Goal: Task Accomplishment & Management: Manage account settings

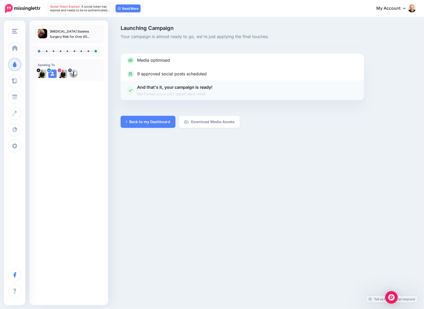
click at [188, 88] on p "And that's it, your campaign is ready! We'll email you a click report each week" at bounding box center [174, 90] width 75 height 13
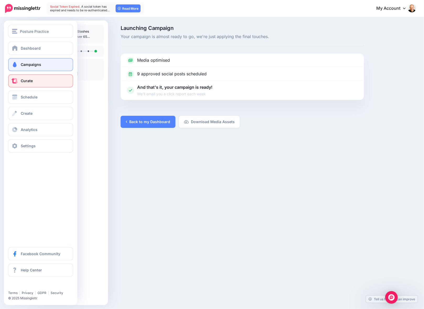
click at [45, 83] on link "Curate" at bounding box center [40, 80] width 65 height 13
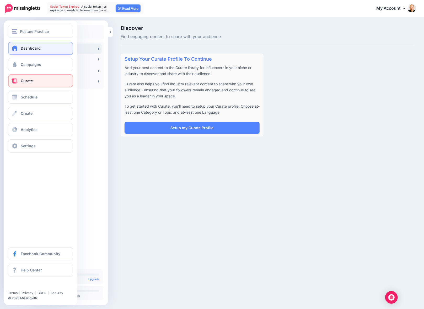
click at [14, 47] on span at bounding box center [15, 47] width 7 height 5
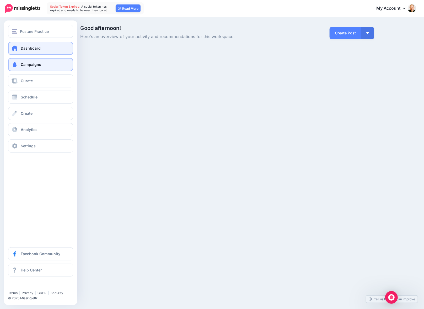
click at [44, 67] on link "Campaigns" at bounding box center [40, 64] width 65 height 13
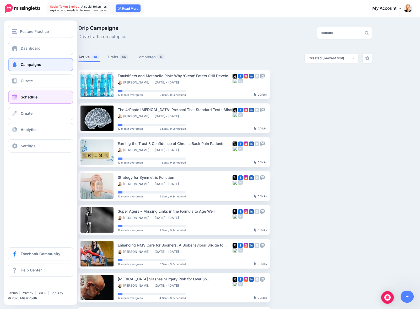
click at [22, 97] on span "Schedule" at bounding box center [29, 97] width 17 height 4
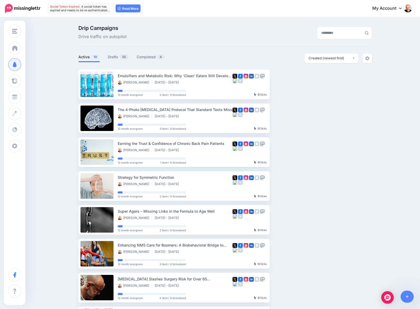
click at [316, 191] on ul "Emulsifiers and Metabolic Risk: Why ‘Clean’ Eaters Still Develop Diabetes Dr. S…" at bounding box center [225, 237] width 294 height 334
click at [114, 55] on link "Drafts 55" at bounding box center [118, 57] width 21 height 6
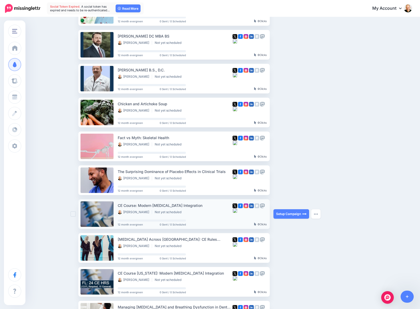
scroll to position [79, 0]
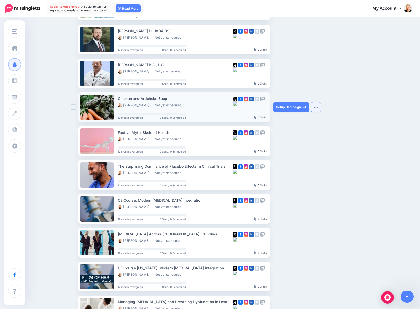
click at [320, 105] on button "button" at bounding box center [315, 106] width 9 height 9
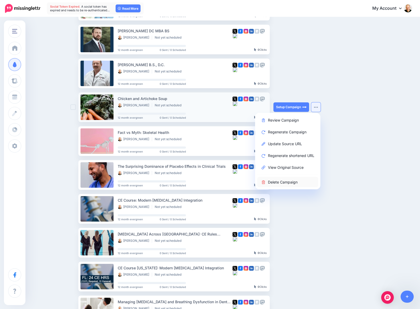
click at [289, 184] on link "Delete Campaign" at bounding box center [287, 182] width 61 height 10
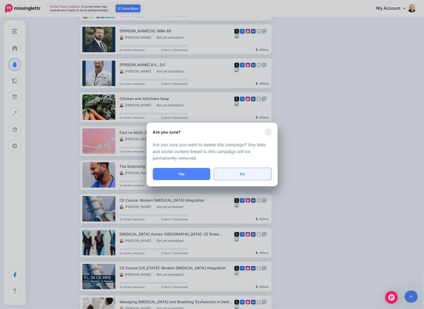
drag, startPoint x: 198, startPoint y: 177, endPoint x: 249, endPoint y: 174, distance: 50.5
click at [249, 180] on div "Yes No" at bounding box center [212, 177] width 131 height 18
click at [249, 174] on link "No" at bounding box center [242, 174] width 57 height 12
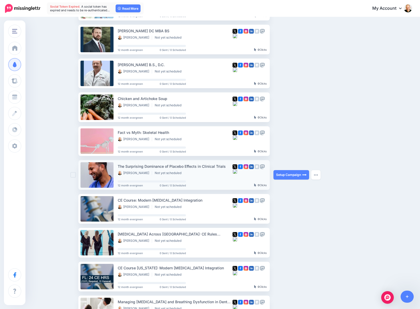
scroll to position [105, 0]
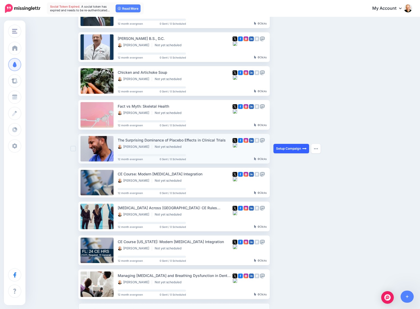
click at [296, 147] on link "Setup Campaign" at bounding box center [292, 148] width 36 height 9
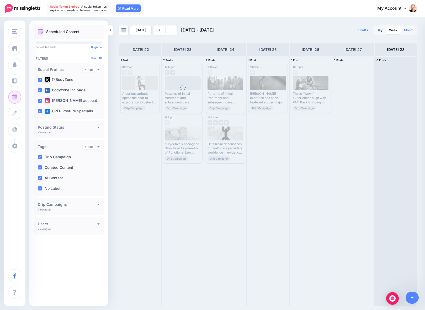
click at [409, 31] on link "Month" at bounding box center [409, 30] width 16 height 8
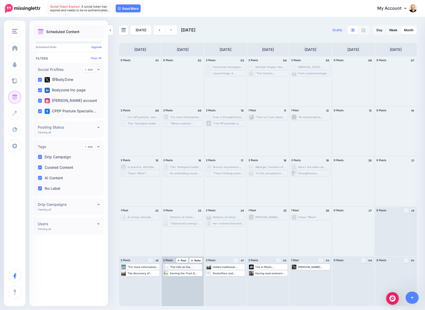
click at [183, 266] on div ""For info on the connection between posture and aging well, read “Stand Taller …" at bounding box center [185, 266] width 31 height 3
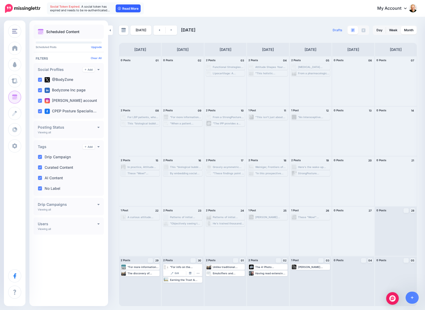
click at [125, 11] on link "Read More" at bounding box center [128, 8] width 25 height 8
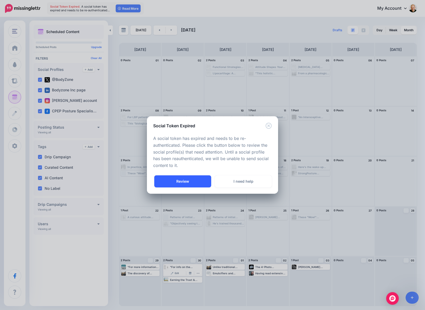
click at [195, 181] on link "Review" at bounding box center [182, 181] width 57 height 12
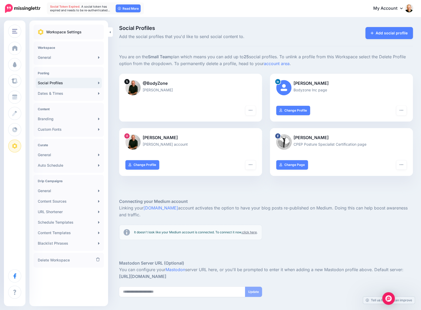
click at [155, 89] on p "[PERSON_NAME]" at bounding box center [190, 90] width 130 height 6
drag, startPoint x: 131, startPoint y: 81, endPoint x: 135, endPoint y: 81, distance: 4.7
click at [130, 81] on div at bounding box center [127, 81] width 6 height 6
click at [157, 82] on p "@BodyZone" at bounding box center [190, 83] width 130 height 7
click at [163, 93] on div at bounding box center [190, 96] width 130 height 7
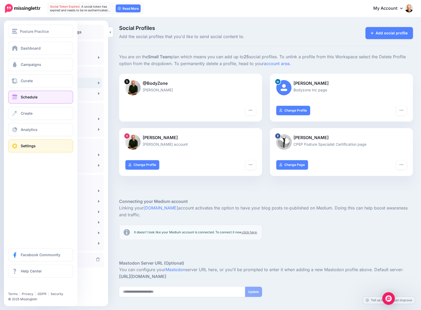
click at [47, 97] on link "Schedule" at bounding box center [40, 97] width 65 height 13
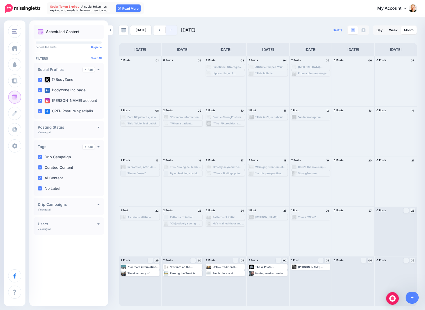
click at [171, 31] on icon at bounding box center [171, 29] width 1 height 3
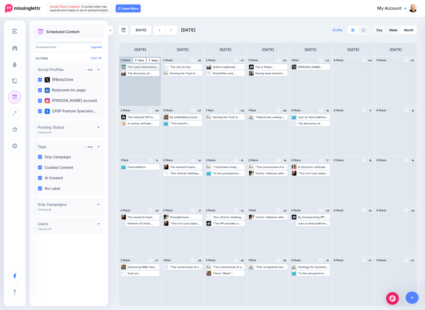
click at [142, 68] on div ""For more information about the IPP protocol and implementation guidelines, ref…" at bounding box center [143, 66] width 31 height 3
click at [158, 72] on button "button" at bounding box center [155, 73] width 7 height 5
click at [136, 66] on div ""For more information about the IPP protocol and implementation guidelines, ref…" at bounding box center [143, 66] width 31 height 3
click at [132, 74] on span "Edit" at bounding box center [134, 73] width 4 height 3
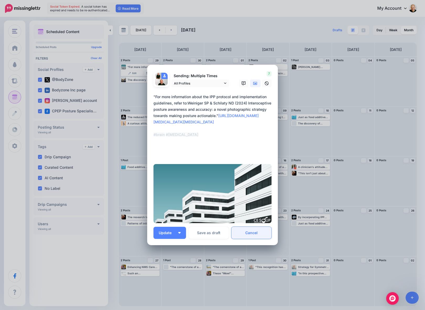
click at [259, 234] on link "Cancel" at bounding box center [251, 233] width 40 height 12
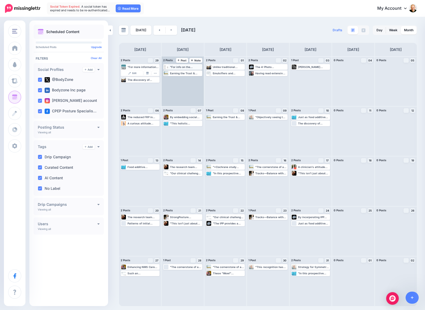
click at [179, 66] on div ""For info on the connection between posture and aging well, read “Stand Taller …" at bounding box center [185, 66] width 31 height 3
click at [176, 73] on span "Edit" at bounding box center [177, 73] width 4 height 3
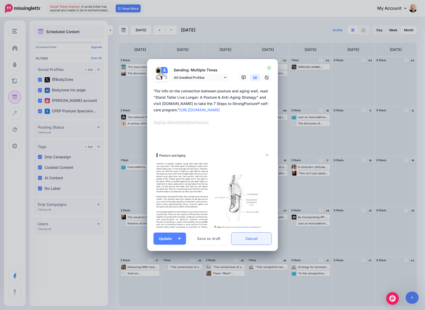
click at [253, 237] on link "Cancel" at bounding box center [251, 239] width 40 height 12
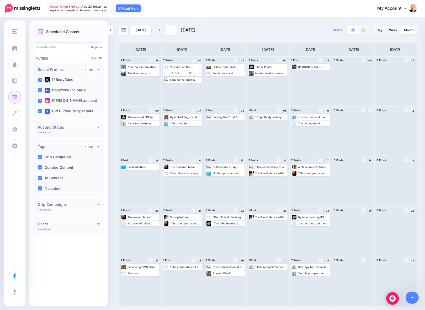
click at [157, 31] on link at bounding box center [160, 29] width 12 height 9
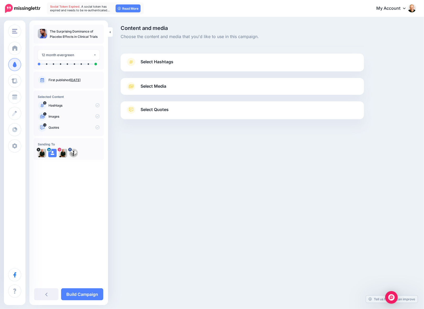
click at [153, 61] on span "Select Hashtags" at bounding box center [157, 61] width 33 height 7
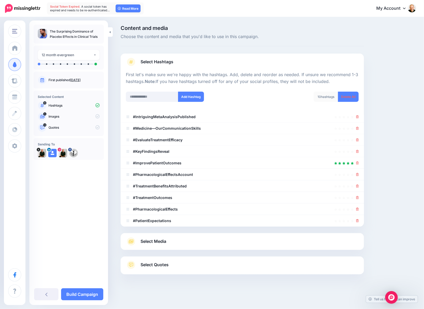
click at [169, 245] on link "Select Media" at bounding box center [242, 241] width 233 height 8
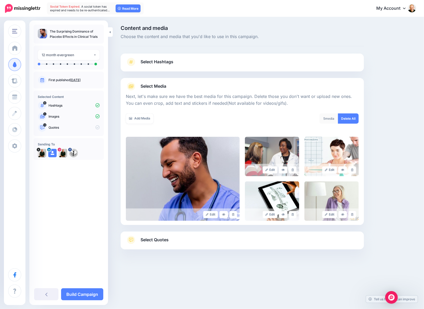
click at [182, 243] on link "Select Quotes" at bounding box center [242, 243] width 233 height 14
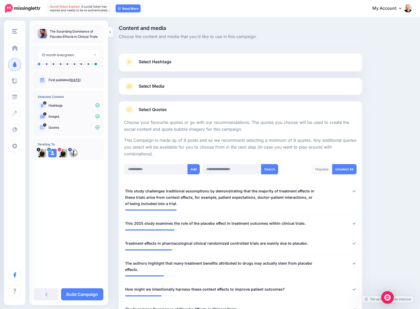
click at [82, 32] on p "The Surprising Dominance of Placebo Effects in Clinical Trials" at bounding box center [75, 34] width 50 height 10
click at [112, 32] on link at bounding box center [110, 31] width 5 height 9
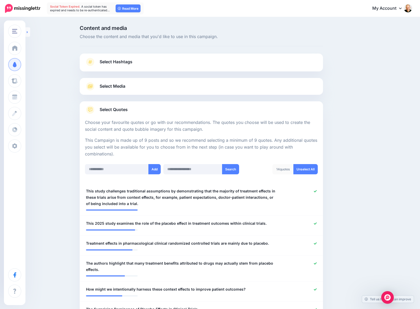
click at [29, 32] on link at bounding box center [27, 31] width 5 height 9
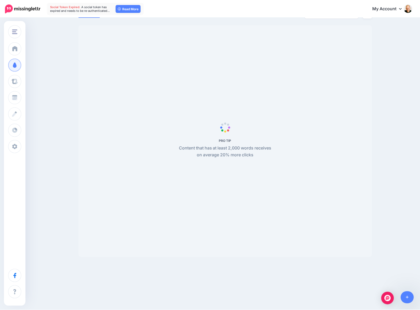
scroll to position [45, 0]
